Goal: Task Accomplishment & Management: Use online tool/utility

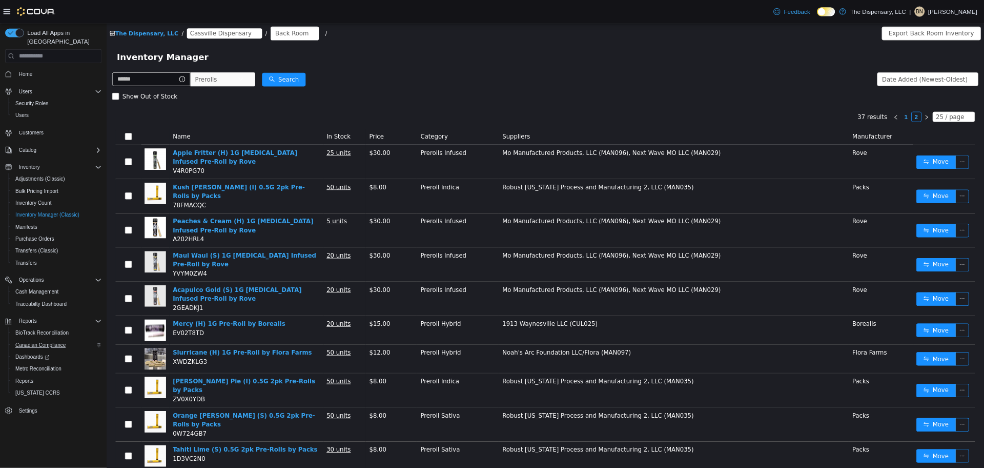
scroll to position [75, 0]
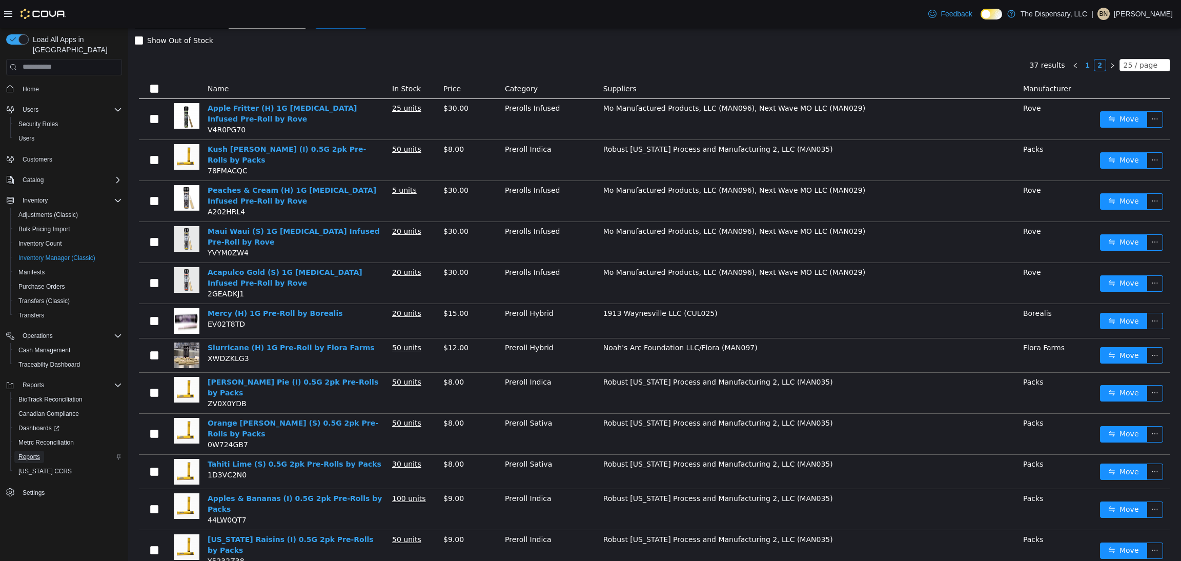
click at [37, 453] on span "Reports" at bounding box center [29, 457] width 22 height 8
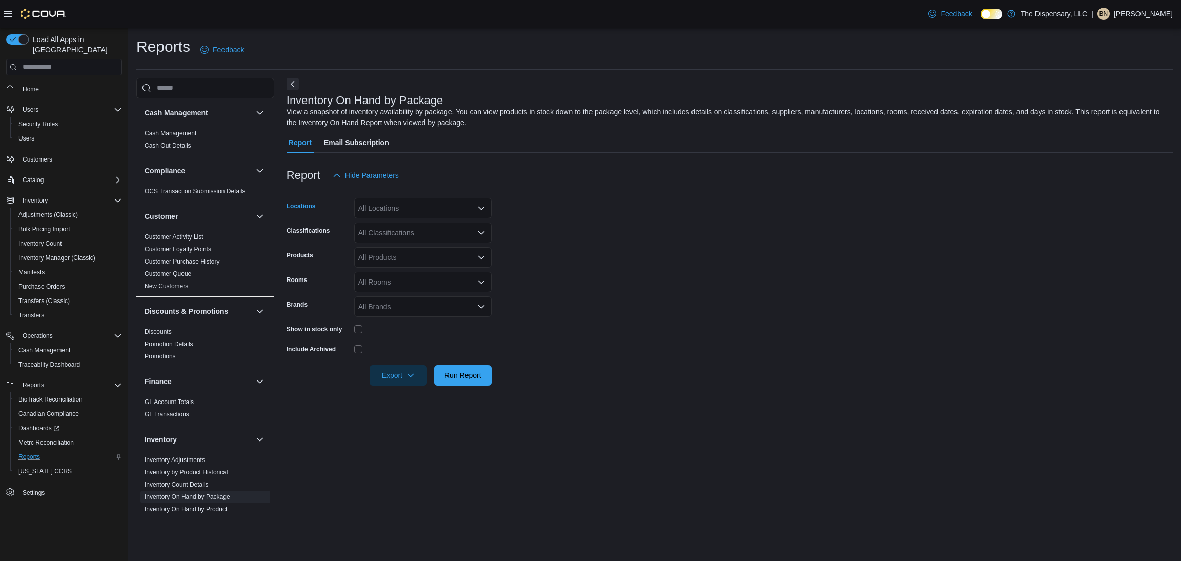
click at [405, 205] on div "All Locations" at bounding box center [422, 208] width 137 height 21
click at [424, 244] on span "Cassville Dispensary" at bounding box center [409, 240] width 67 height 10
click at [655, 248] on form "Locations [GEOGRAPHIC_DATA] Dispensary Combo box. Selected. [GEOGRAPHIC_DATA]. …" at bounding box center [730, 286] width 887 height 200
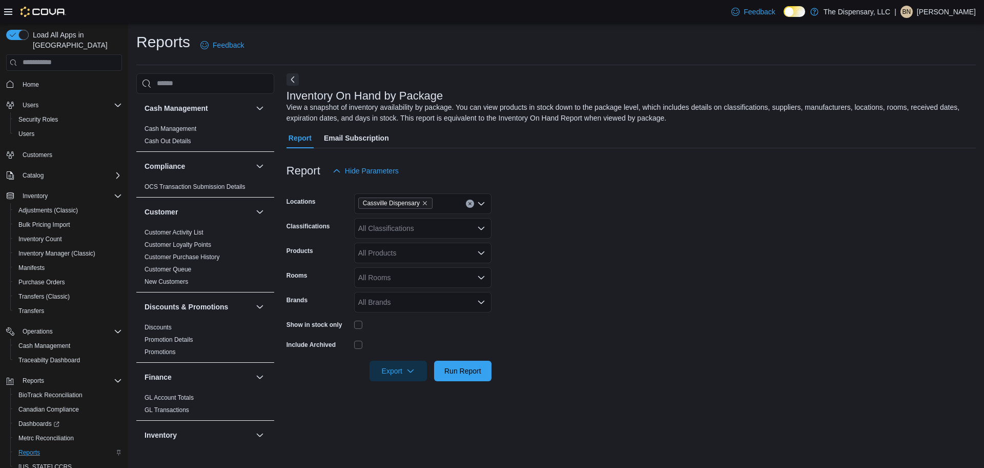
drag, startPoint x: 1180, startPoint y: 7, endPoint x: 734, endPoint y: 230, distance: 499.2
click at [735, 230] on form "Locations [GEOGRAPHIC_DATA] Dispensary Classifications All Classifications Prod…" at bounding box center [632, 281] width 690 height 200
click at [373, 234] on div "All Classifications" at bounding box center [422, 228] width 137 height 21
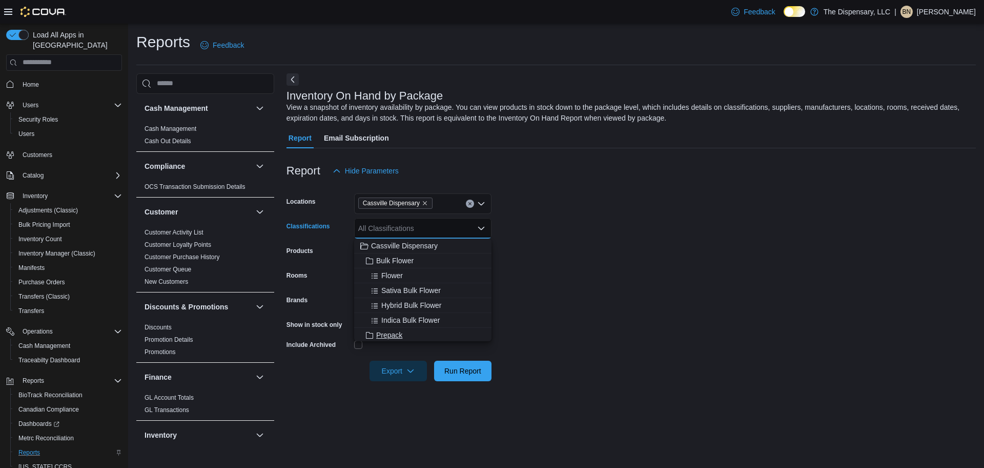
click at [392, 335] on span "Prepack" at bounding box center [389, 335] width 26 height 10
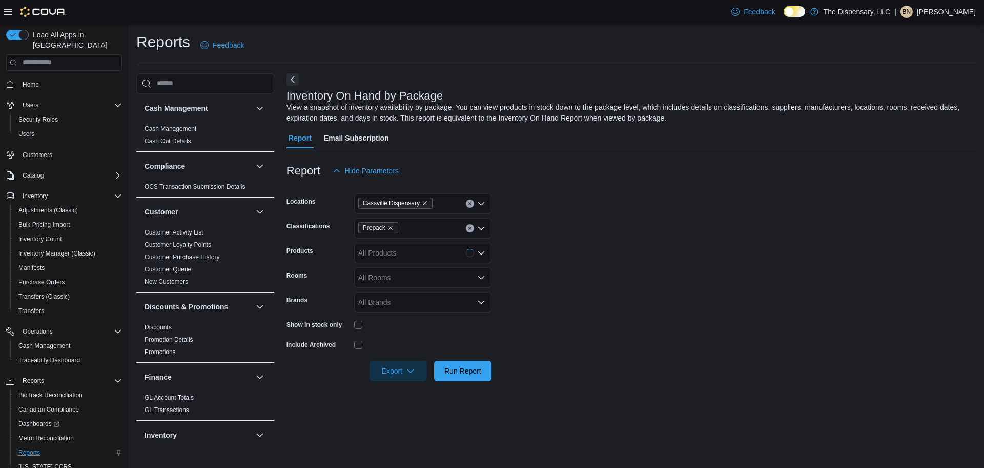
click at [588, 296] on form "Locations [GEOGRAPHIC_DATA] Dispensary Classifications Prepack Products All Pro…" at bounding box center [632, 281] width 690 height 200
click at [428, 253] on div "All Products" at bounding box center [422, 253] width 137 height 21
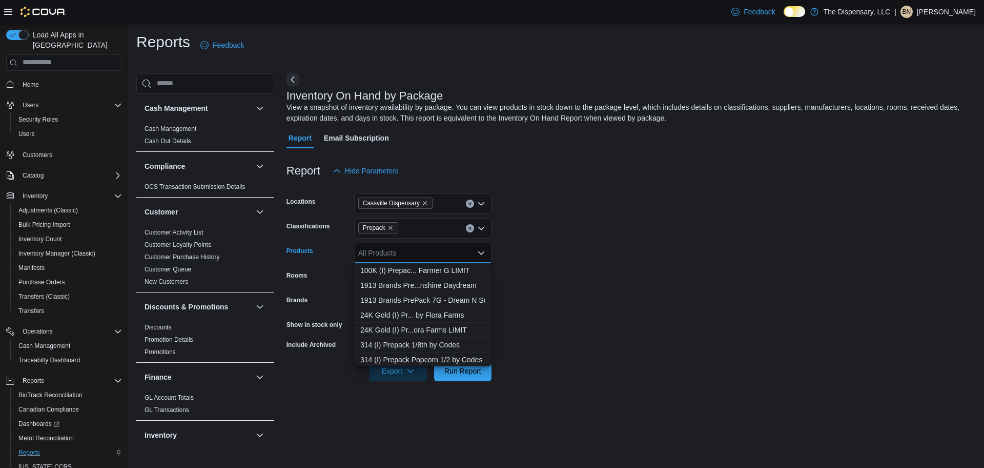
click at [568, 246] on form "Locations [GEOGRAPHIC_DATA] Dispensary Classifications Prepack Products All Pro…" at bounding box center [632, 281] width 690 height 200
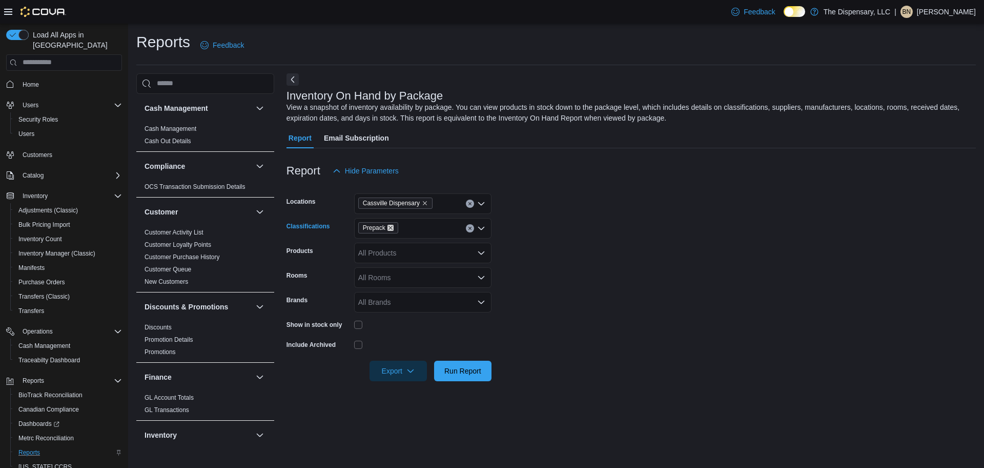
click at [390, 230] on icon "Remove Prepack from selection in this group" at bounding box center [391, 228] width 6 height 6
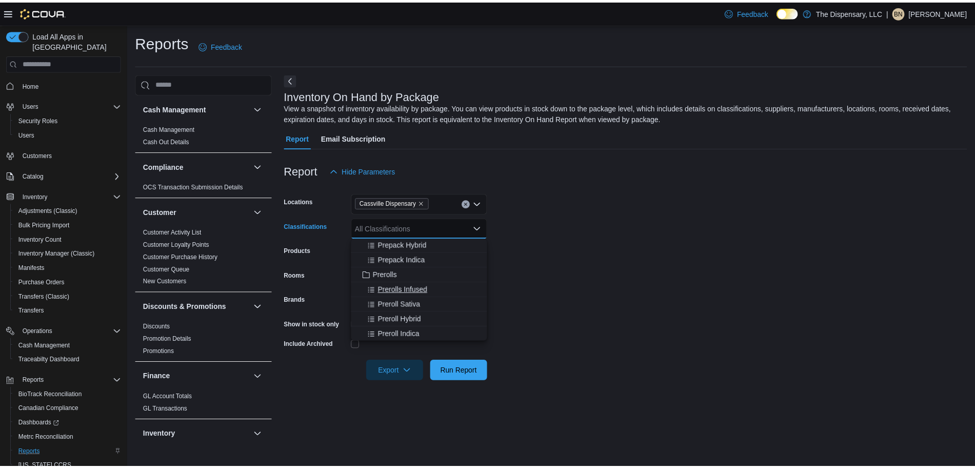
scroll to position [128, 0]
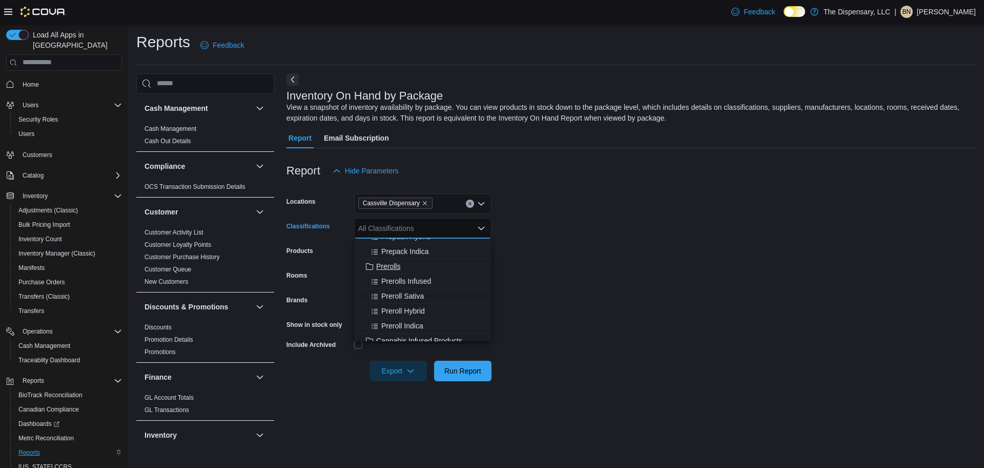
click at [389, 269] on span "Prerolls" at bounding box center [388, 266] width 24 height 10
click at [559, 246] on form "Locations [GEOGRAPHIC_DATA] Dispensary Classifications Prerolls Combo box. Sele…" at bounding box center [632, 281] width 690 height 200
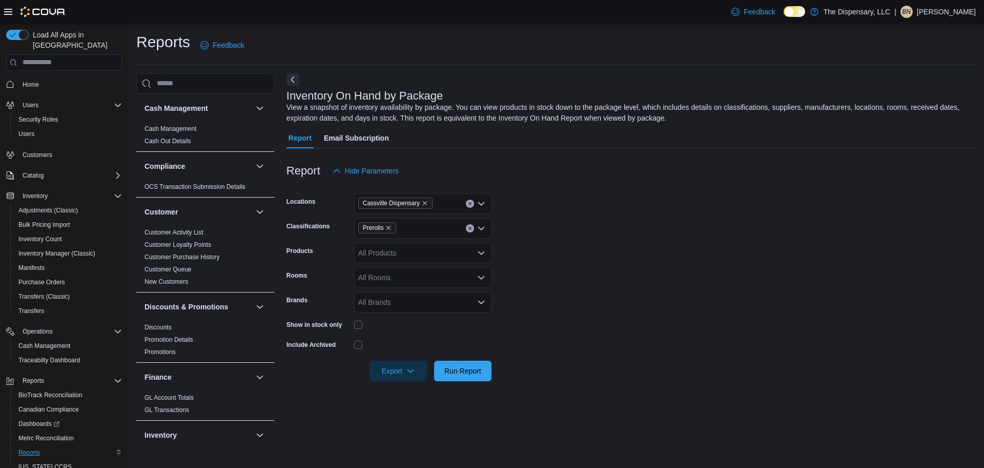
click at [409, 277] on div "All Rooms" at bounding box center [422, 277] width 137 height 21
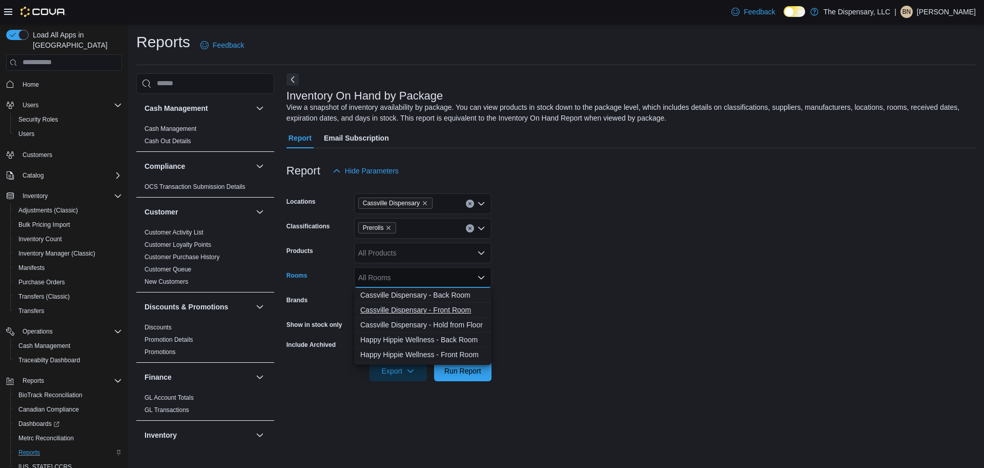
click at [407, 309] on span "Cassville Dispensary - Front Room" at bounding box center [422, 310] width 125 height 10
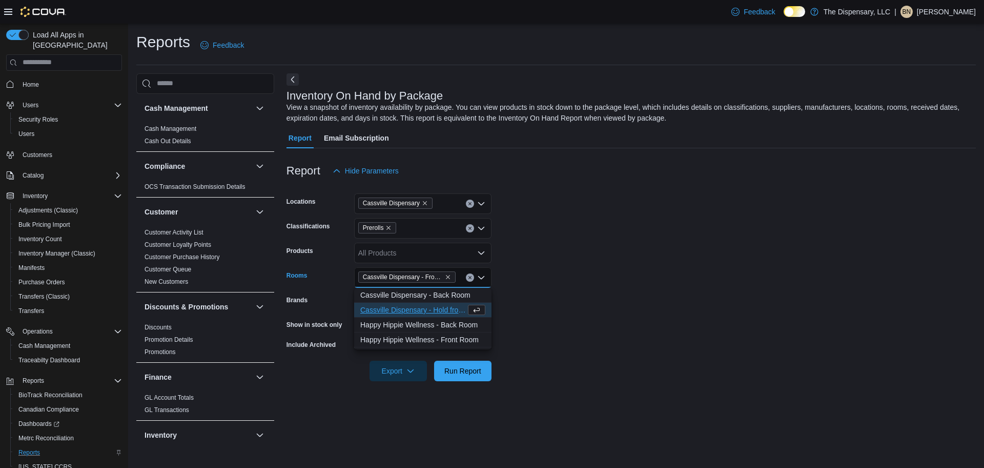
click at [582, 277] on form "Locations [GEOGRAPHIC_DATA] Dispensary Classifications Prerolls Products All Pr…" at bounding box center [632, 281] width 690 height 200
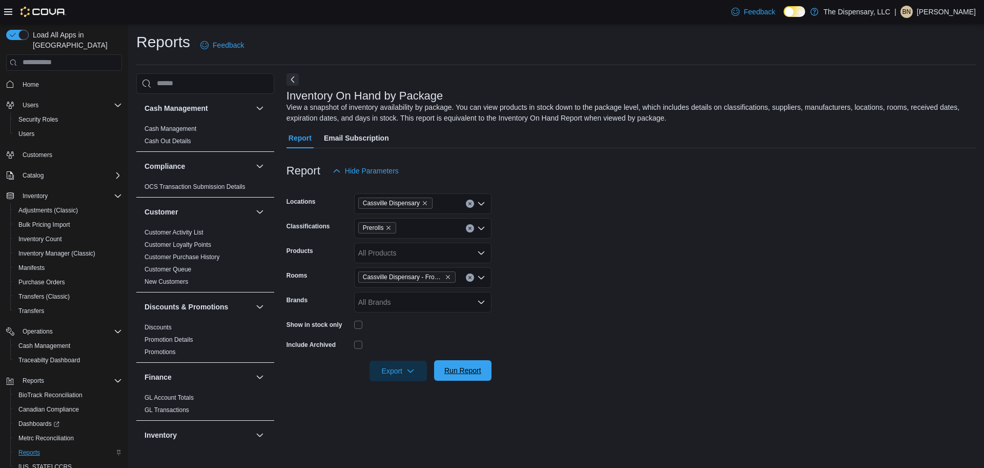
click at [484, 370] on span "Run Report" at bounding box center [462, 370] width 45 height 21
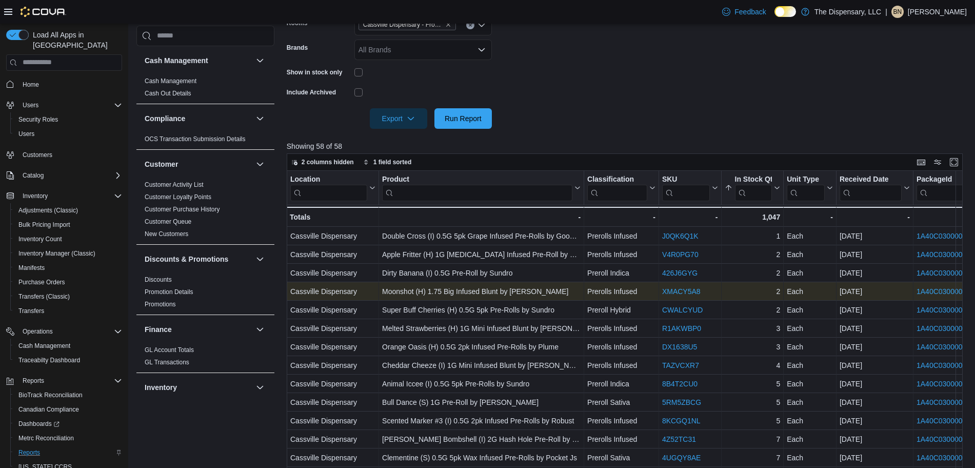
scroll to position [256, 0]
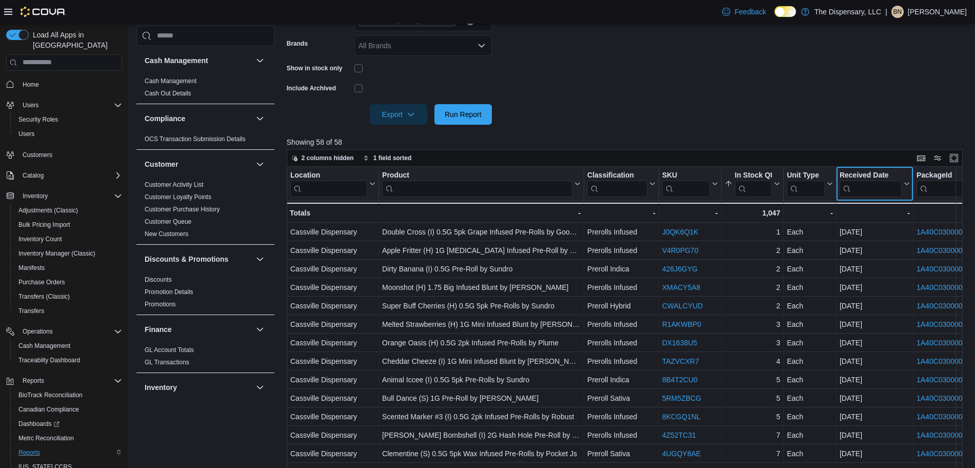
click at [908, 184] on icon at bounding box center [905, 183] width 8 height 6
click at [895, 223] on span "Sort Low-High" at bounding box center [881, 222] width 39 height 8
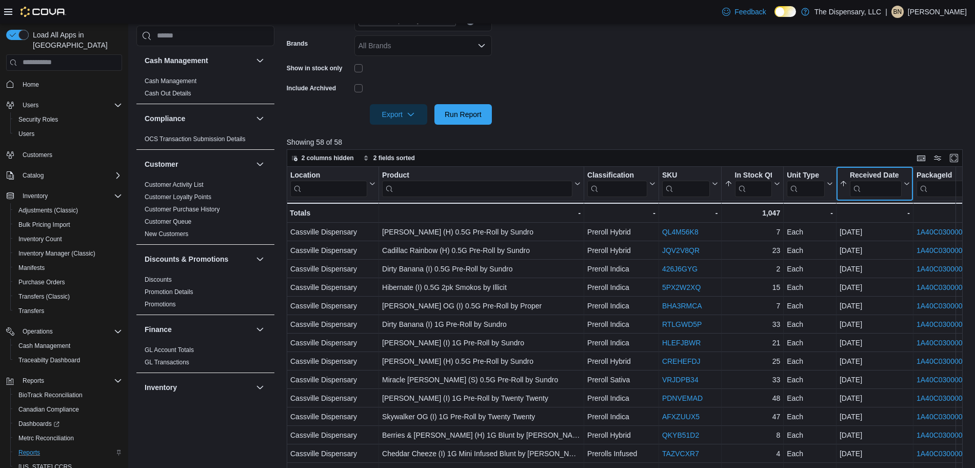
click at [906, 184] on icon at bounding box center [906, 183] width 5 height 3
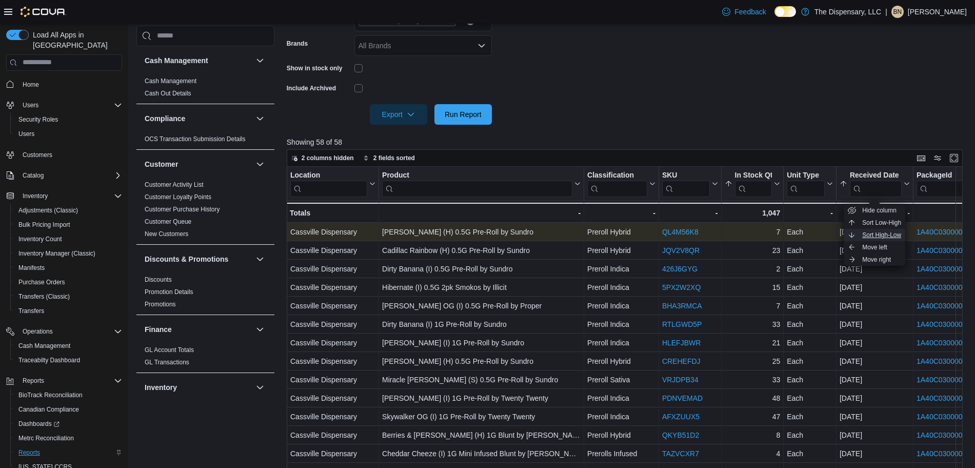
click at [893, 235] on span "Sort High-Low" at bounding box center [881, 235] width 39 height 8
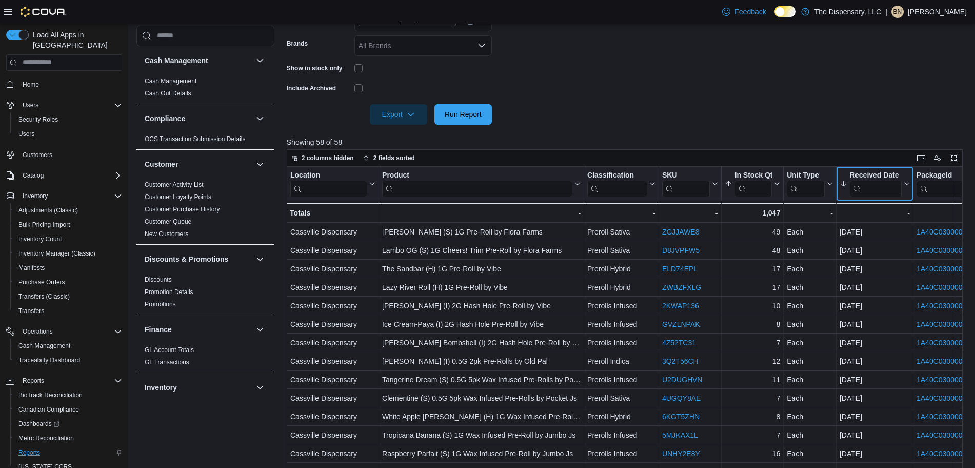
click at [907, 183] on icon at bounding box center [905, 183] width 8 height 6
click at [891, 221] on span "Sort Low-High" at bounding box center [881, 222] width 39 height 8
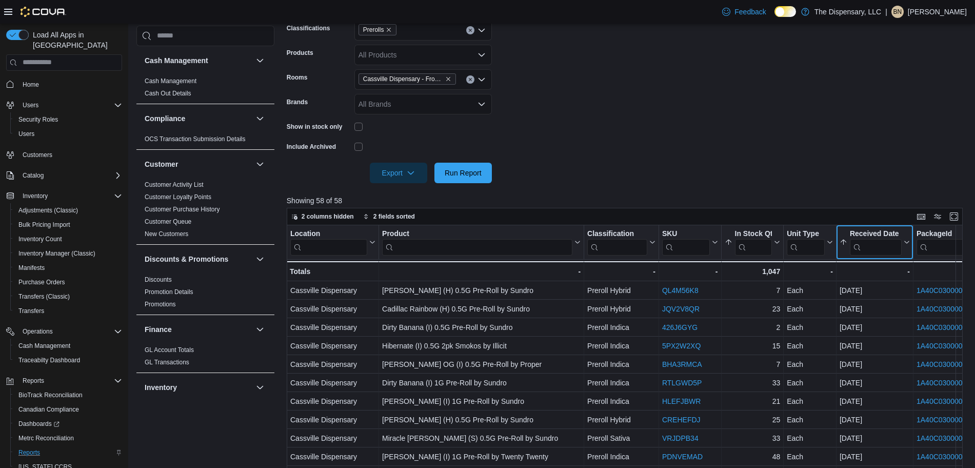
scroll to position [128, 0]
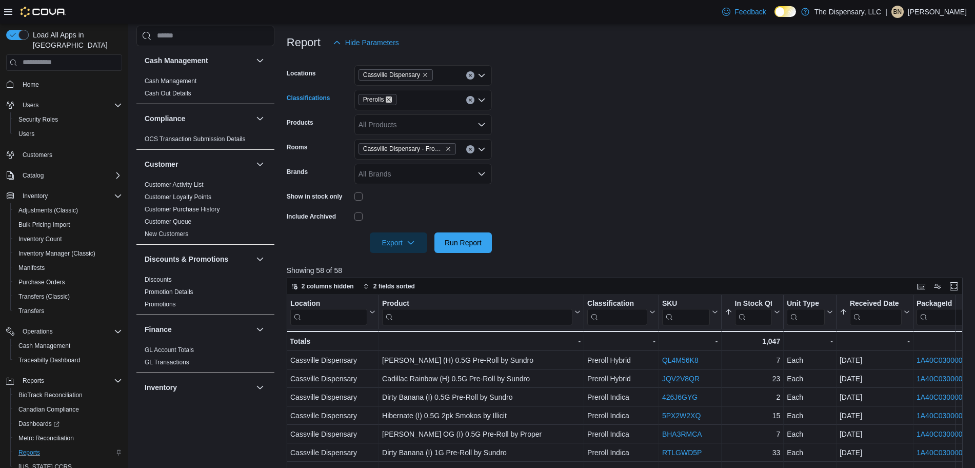
click at [389, 99] on icon "Remove Prerolls from selection in this group" at bounding box center [389, 99] width 4 height 4
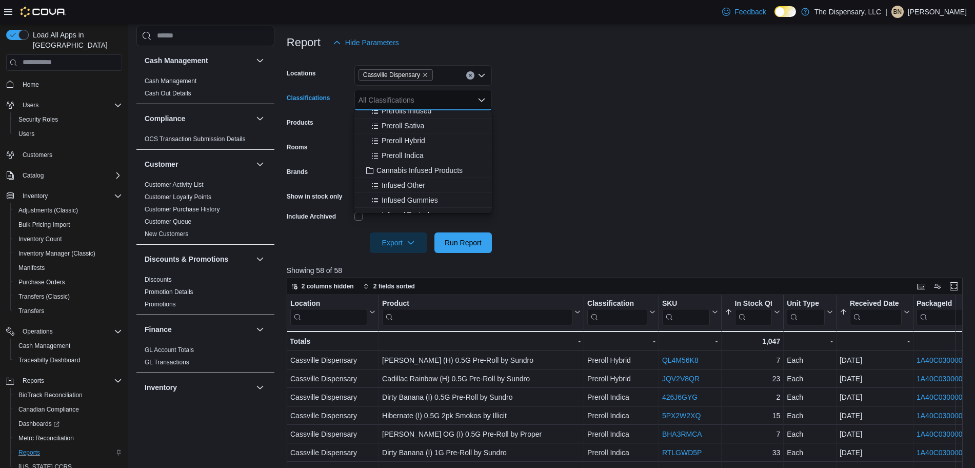
scroll to position [192, 0]
click at [418, 148] on span "Cannabis Infused Products" at bounding box center [419, 148] width 86 height 10
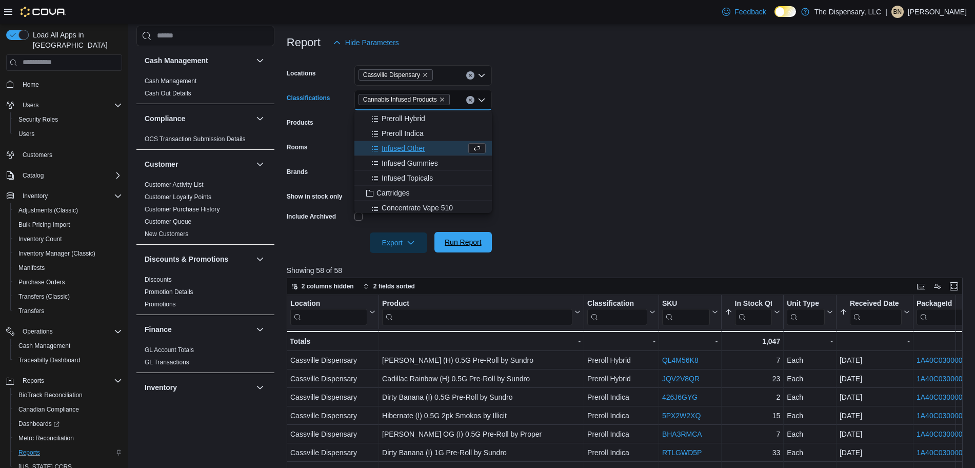
click at [472, 245] on span "Run Report" at bounding box center [463, 242] width 37 height 10
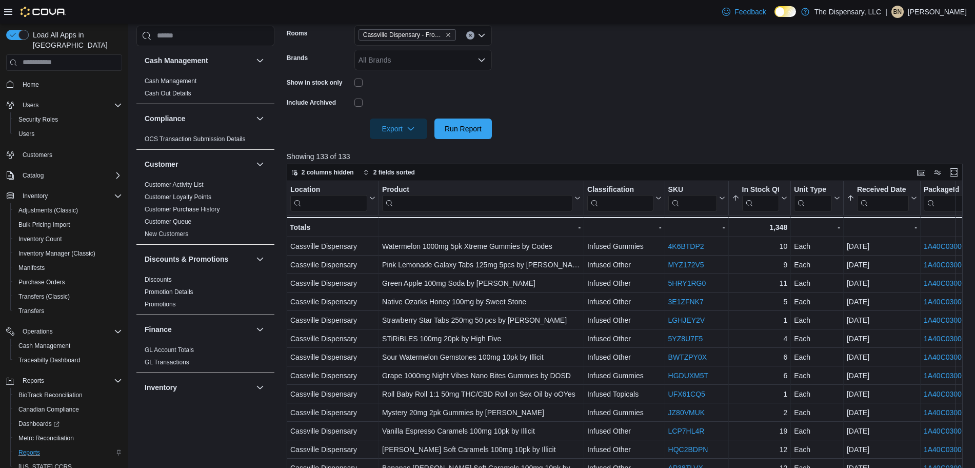
scroll to position [256, 0]
